Goal: Transaction & Acquisition: Purchase product/service

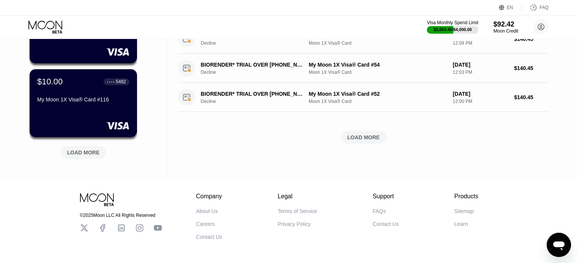
scroll to position [341, 0]
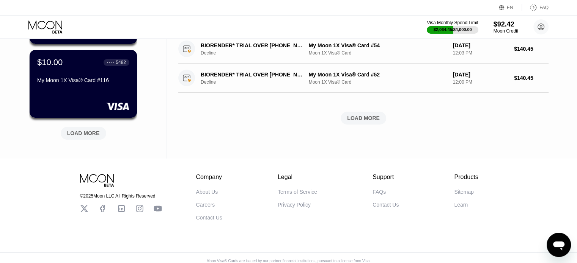
click at [96, 139] on div "LOAD MORE" at bounding box center [83, 133] width 45 height 13
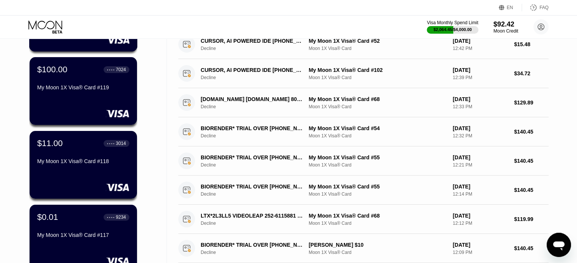
scroll to position [0, 0]
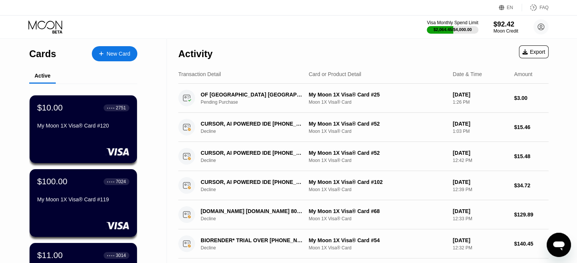
click at [121, 57] on div "New Card" at bounding box center [119, 54] width 24 height 6
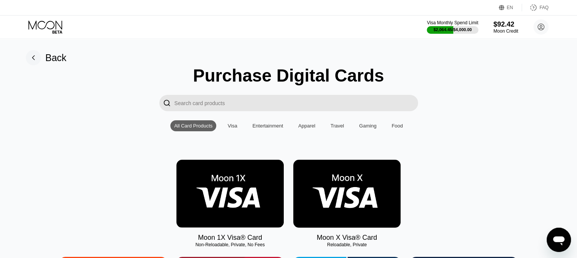
click at [237, 224] on img at bounding box center [229, 194] width 107 height 68
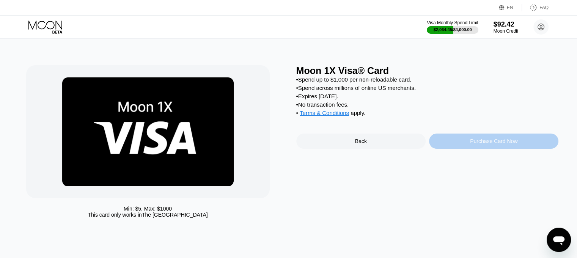
click at [496, 144] on div "Purchase Card Now" at bounding box center [493, 140] width 129 height 15
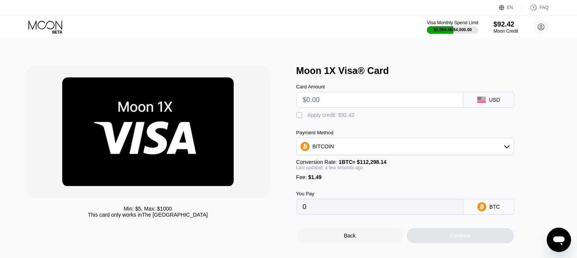
click at [339, 99] on input "text" at bounding box center [380, 99] width 154 height 15
type input "$60"
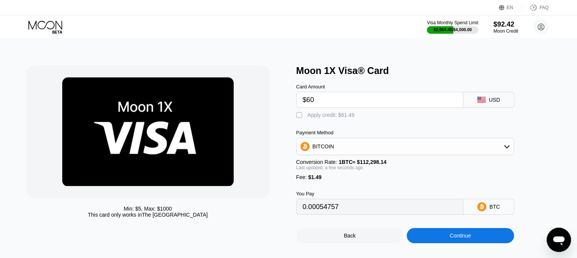
type input "0.00054757"
type input "$60"
click at [328, 113] on div " Apply credit: $61.49" at bounding box center [417, 113] width 243 height 11
click at [339, 116] on div "Apply credit: $61.49" at bounding box center [330, 115] width 47 height 6
type input "0"
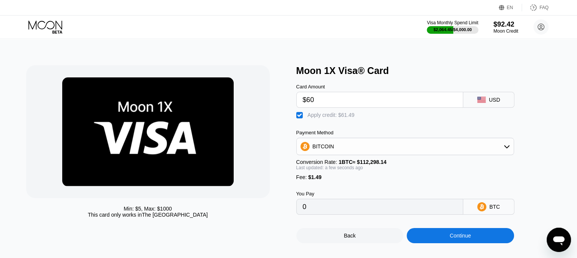
click at [448, 243] on div "Continue" at bounding box center [459, 235] width 107 height 15
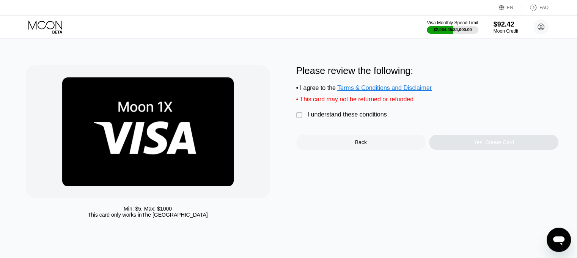
click at [344, 117] on div "I understand these conditions" at bounding box center [346, 114] width 79 height 7
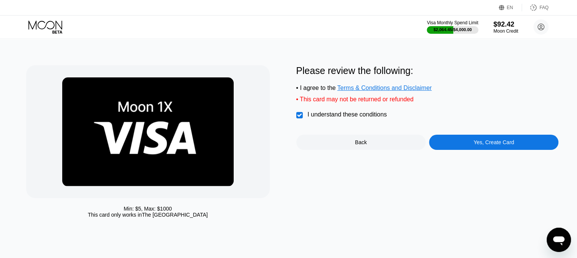
click at [500, 145] on div "Yes, Create Card" at bounding box center [493, 142] width 41 height 6
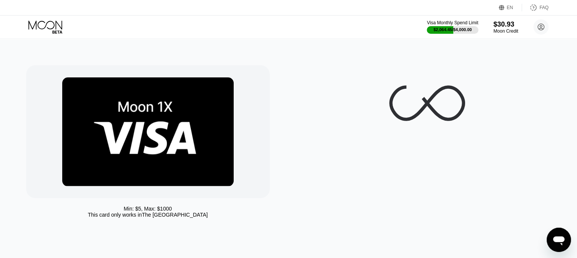
click at [12, 100] on div "Min: $ 5 , Max: $ 1000 This card only works in [GEOGRAPHIC_DATA]" at bounding box center [288, 148] width 582 height 219
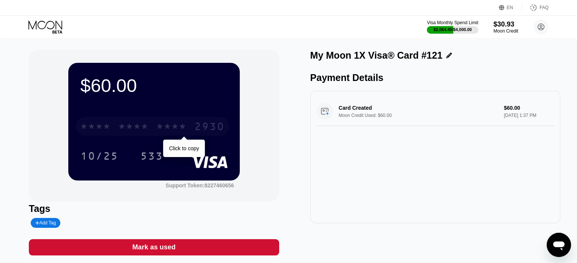
click at [195, 131] on div "2930" at bounding box center [209, 128] width 30 height 12
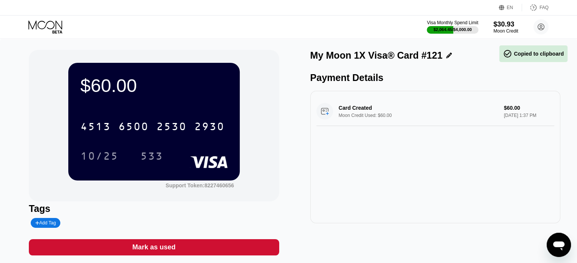
drag, startPoint x: 96, startPoint y: 158, endPoint x: 341, endPoint y: 231, distance: 255.6
click at [96, 158] on div "10/25" at bounding box center [99, 157] width 38 height 12
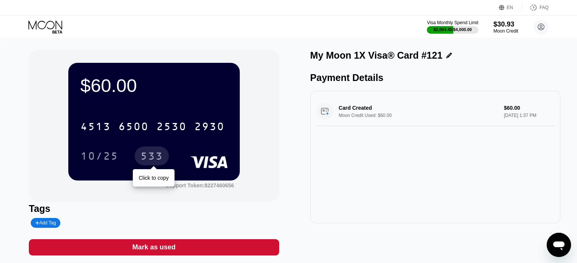
drag, startPoint x: 159, startPoint y: 155, endPoint x: 196, endPoint y: 153, distance: 37.6
click at [159, 155] on div "533" at bounding box center [151, 157] width 23 height 12
click at [38, 102] on div "$60.00 4513 6500 2530 2930 10/25 533 Support Token: 8227460656" at bounding box center [154, 126] width 250 height 152
click at [0, 39] on div "$60.00 4513 6500 2530 2930 10/25 533 Support Token: 8227460656 Tags Add Tag Mar…" at bounding box center [288, 157] width 577 height 236
click at [176, 54] on div "$60.00 4513 6500 2530 2930 10/25 533 Support Token: 8227460656" at bounding box center [154, 126] width 250 height 152
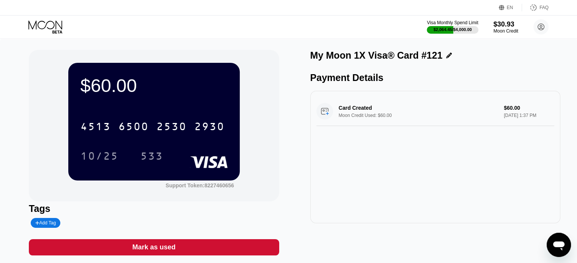
click at [56, 33] on div "Visa Monthly Spend Limit $2,064.45 / $4,000.00 $30.93 Moon Credit Hossein Ghorb…" at bounding box center [288, 27] width 577 height 23
click at [50, 25] on icon at bounding box center [45, 26] width 35 height 13
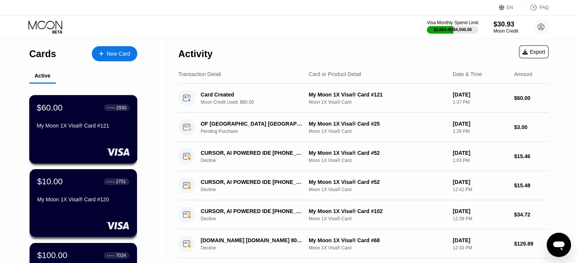
click at [76, 113] on div "$60.00 ● ● ● ● 2930" at bounding box center [83, 108] width 93 height 10
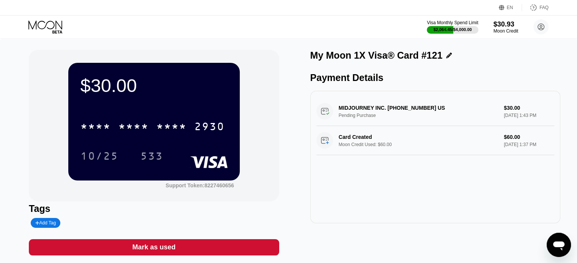
click at [37, 30] on icon at bounding box center [45, 26] width 35 height 13
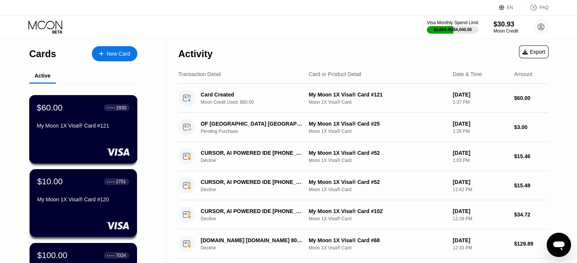
click at [98, 108] on div "$60.00 ● ● ● ● 2930" at bounding box center [83, 108] width 93 height 10
